Goal: Communication & Community: Answer question/provide support

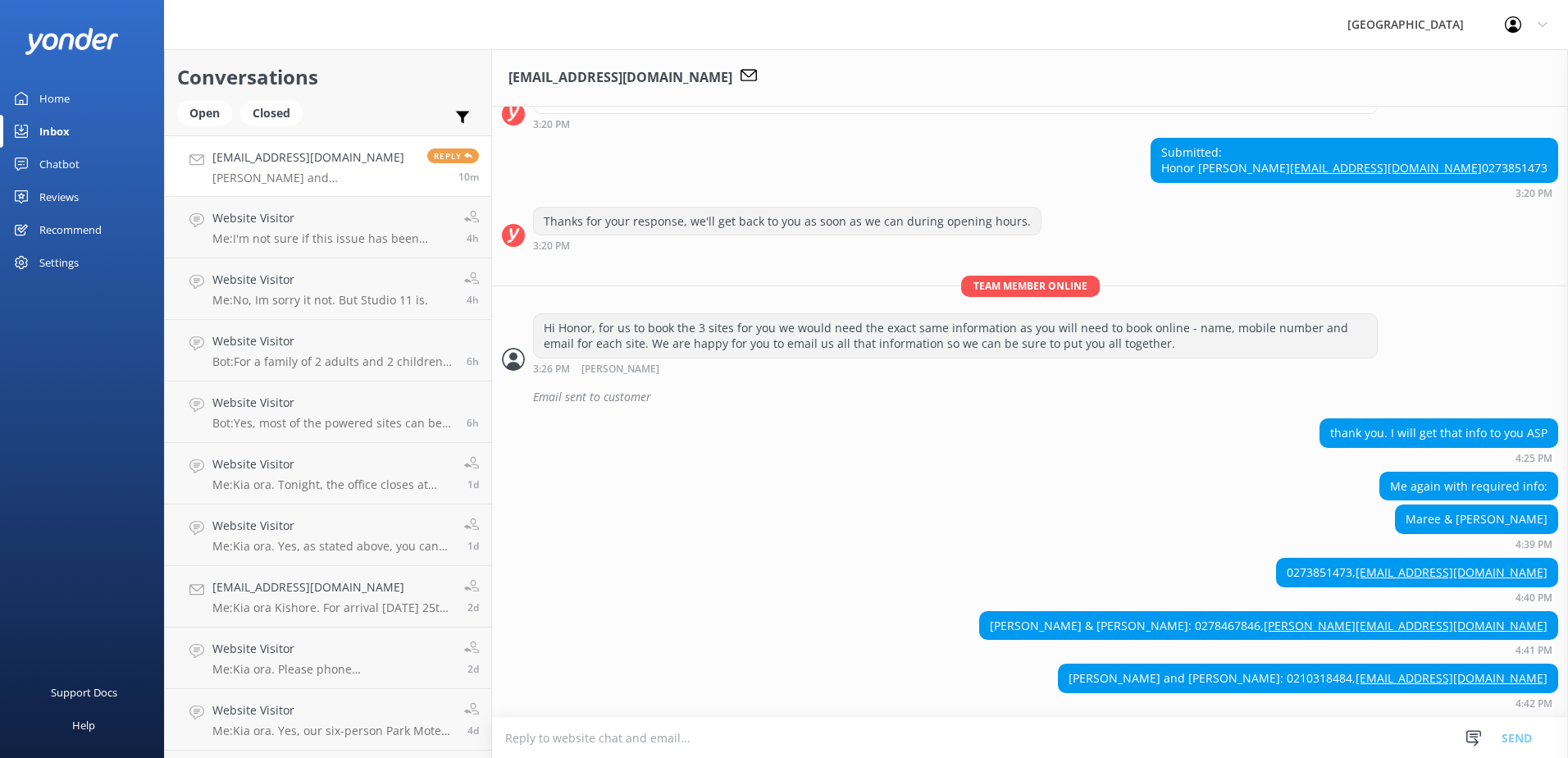
scroll to position [295, 0]
click at [651, 732] on textarea at bounding box center [1030, 737] width 1076 height 40
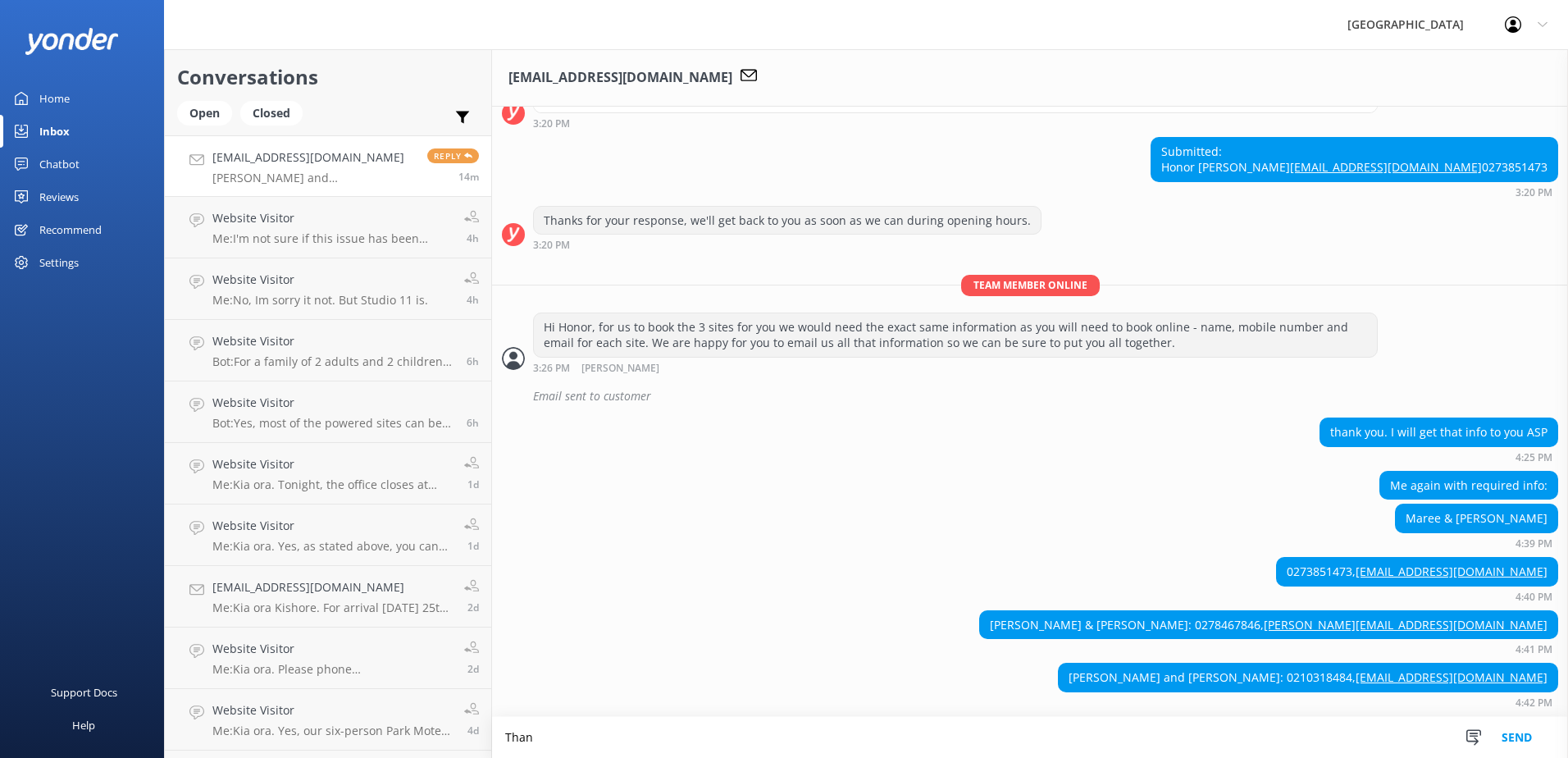
scroll to position [296, 0]
click at [1028, 737] on textarea "Thanks Honor. I have sent everyone their deposit requests. These must be paid w…" at bounding box center [1030, 737] width 1076 height 41
click at [1246, 732] on textarea "Thanks Honor. I have sent everyone their deposit requests. These must be paid w…" at bounding box center [1030, 737] width 1076 height 41
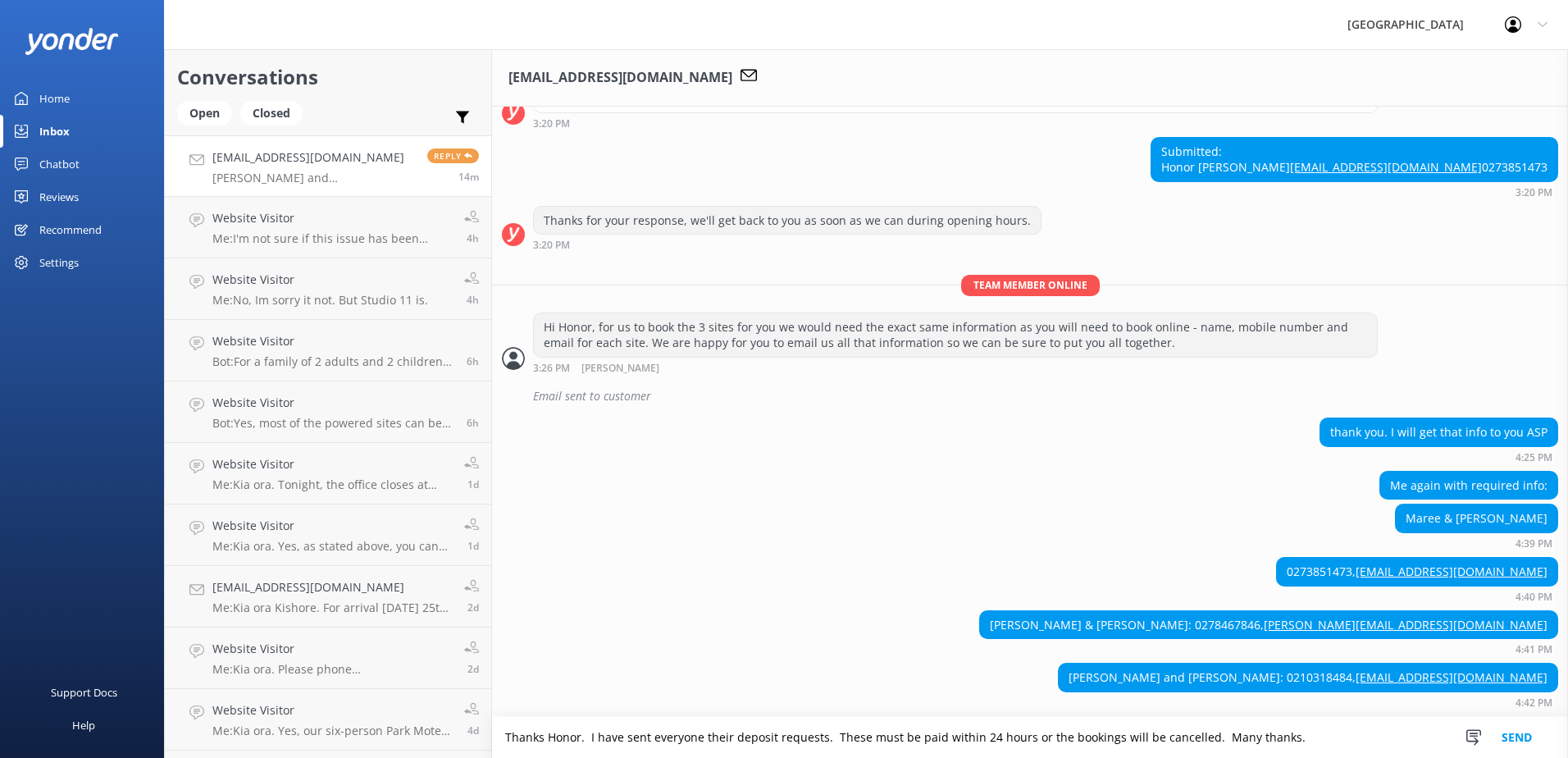
type textarea "Thanks Honor. I have sent everyone their deposit requests. These must be paid w…"
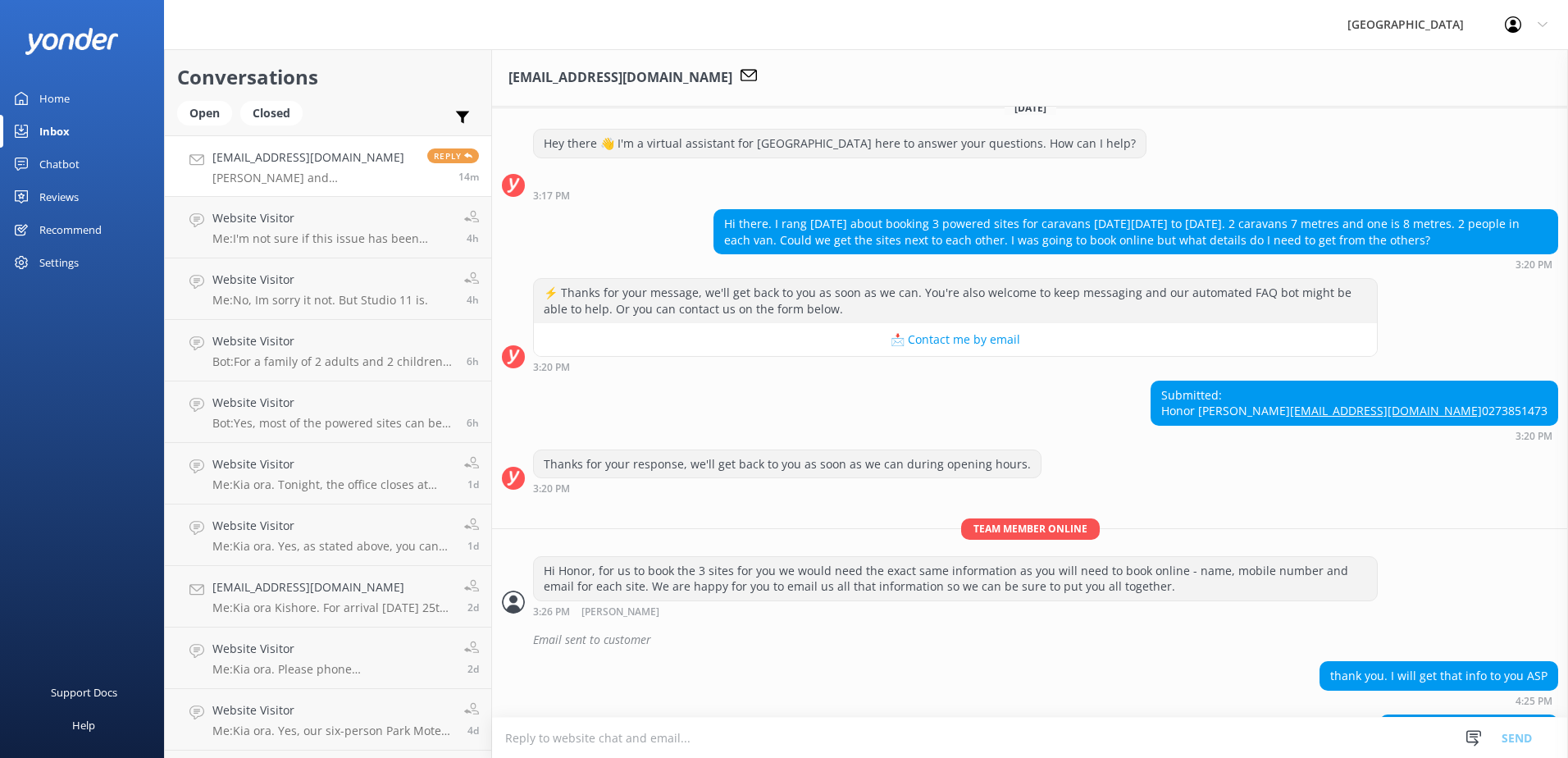
scroll to position [0, 0]
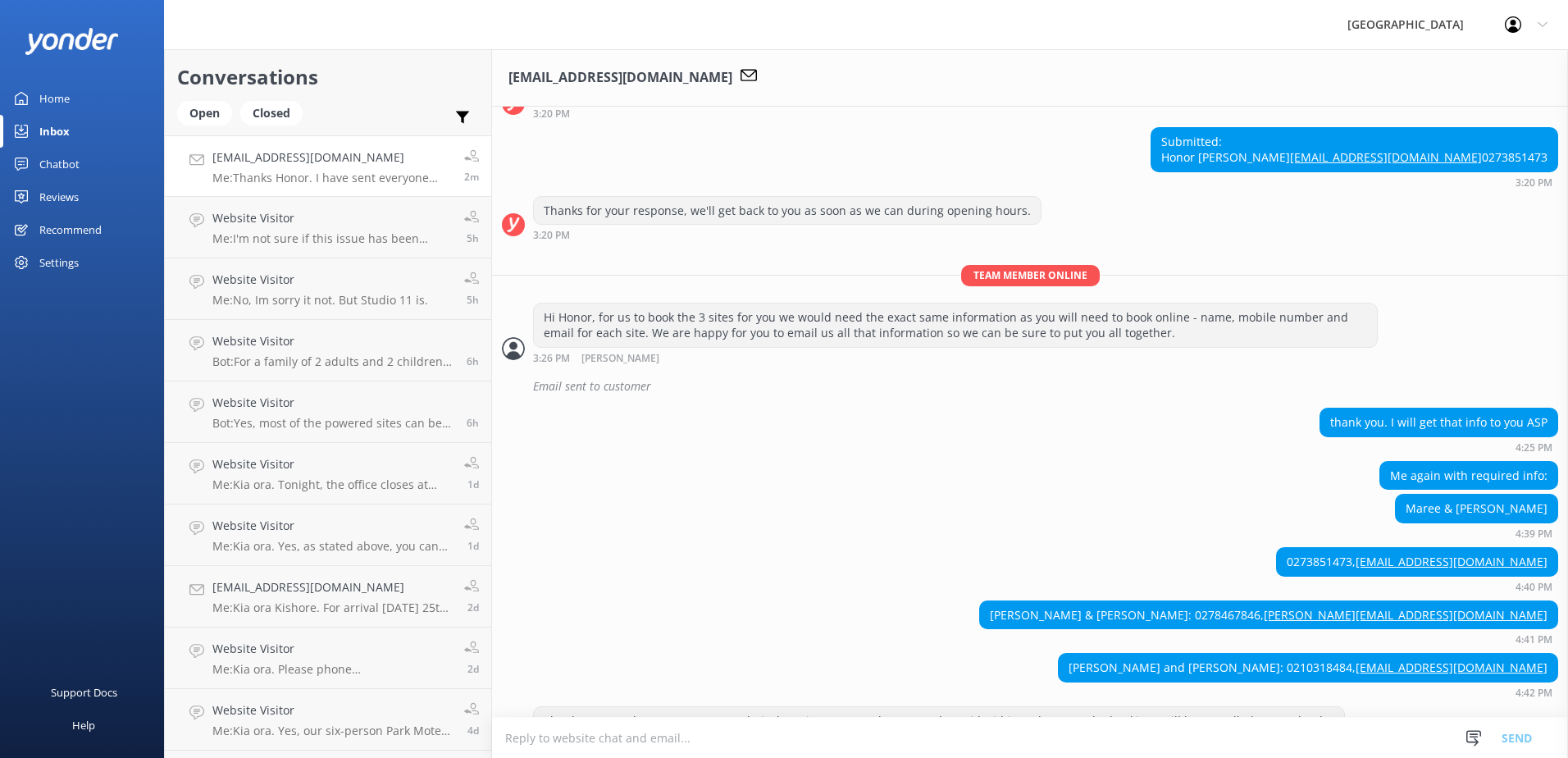
scroll to position [349, 0]
